Goal: Information Seeking & Learning: Check status

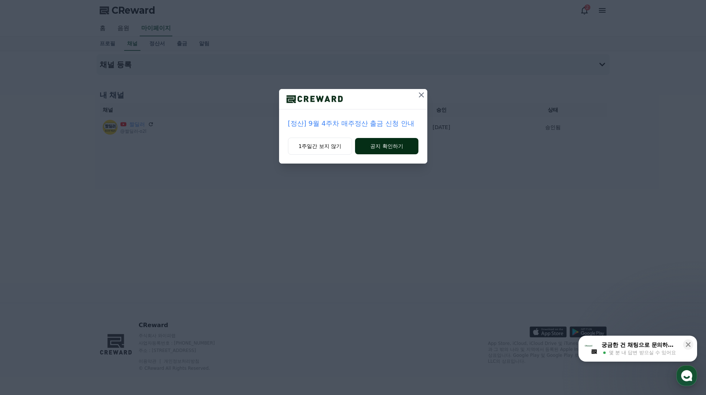
click at [379, 149] on button "공지 확인하기" at bounding box center [386, 146] width 63 height 16
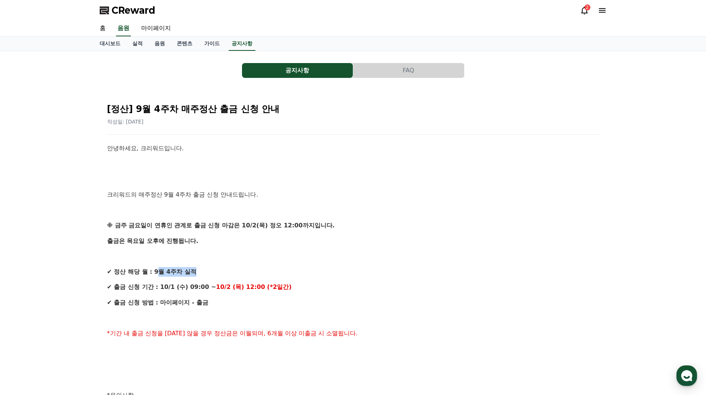
drag, startPoint x: 159, startPoint y: 273, endPoint x: 205, endPoint y: 272, distance: 46.4
click at [205, 272] on p "✔ 정산 해당 월 : 9월 4주차 실적" at bounding box center [353, 272] width 492 height 10
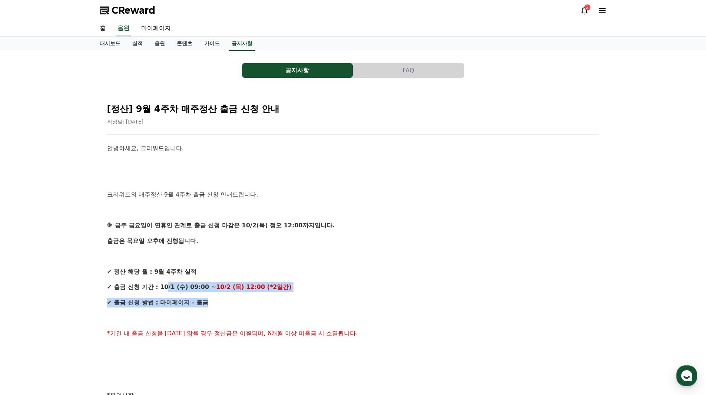
drag, startPoint x: 168, startPoint y: 288, endPoint x: 353, endPoint y: 297, distance: 185.6
click at [353, 297] on div "안녕하세요, 크리워드입니다. 크리워드의 매주정산 9월 4주차 출금 신청 안내드립니다. ※ 금주 [DATE]이 연휴인 관계로 출금 신청 마감은 …" at bounding box center [353, 379] width 492 height 472
click at [161, 33] on link "마이페이지" at bounding box center [156, 29] width 42 height 16
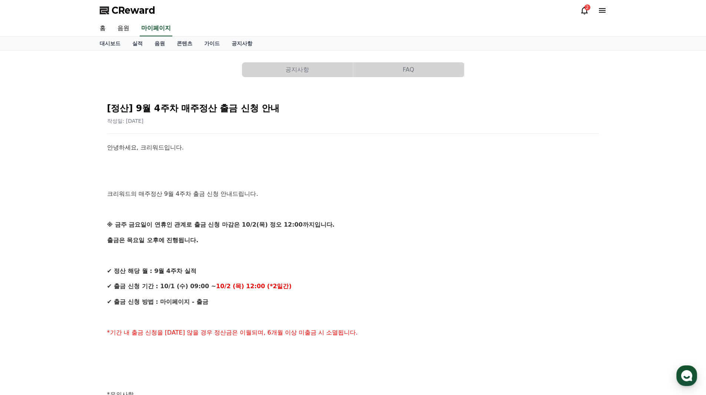
select select "**********"
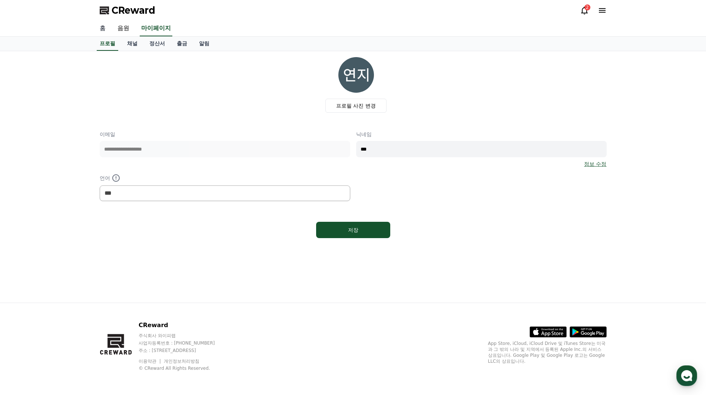
click at [95, 27] on link "홈" at bounding box center [103, 29] width 18 height 16
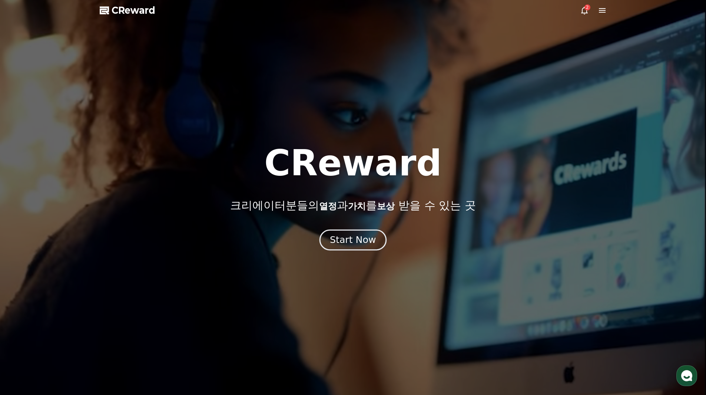
click at [342, 237] on div "Start Now" at bounding box center [353, 240] width 46 height 13
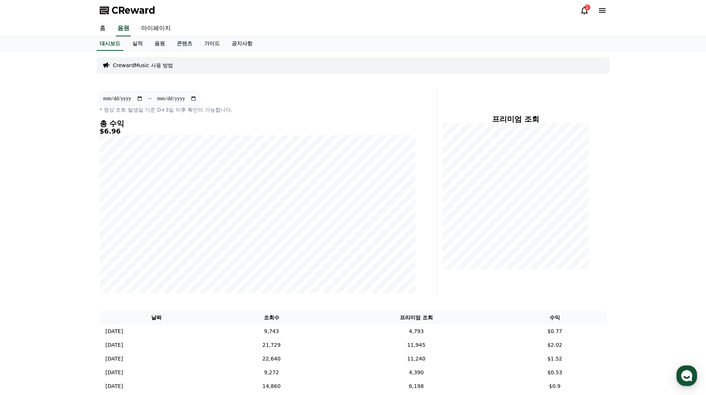
click at [588, 10] on div "2" at bounding box center [588, 7] width 6 height 6
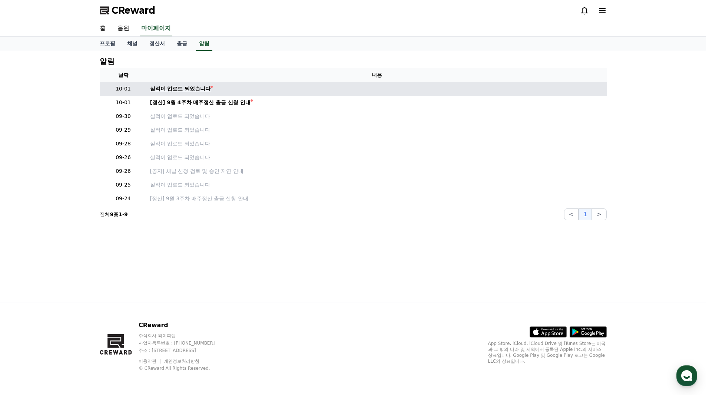
click at [190, 90] on div "실적이 업로드 되었습니다" at bounding box center [180, 89] width 61 height 8
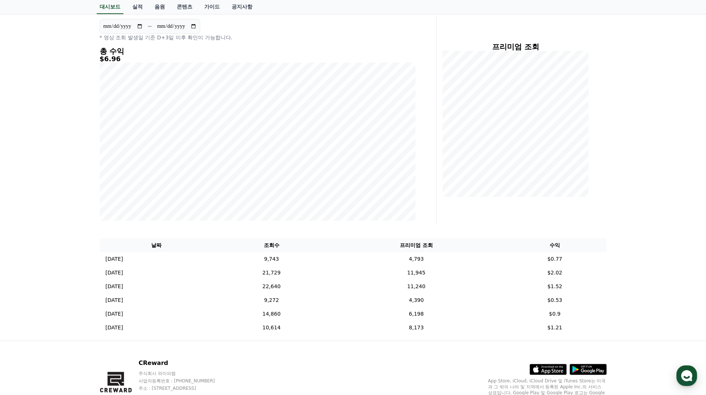
scroll to position [74, 0]
